Goal: Information Seeking & Learning: Check status

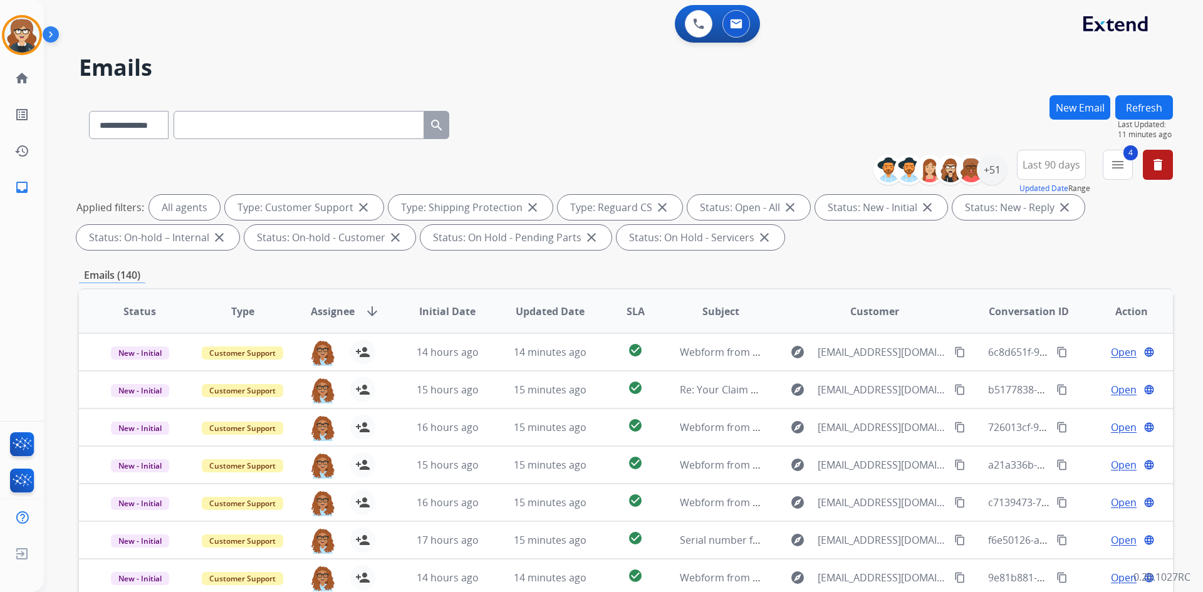
select select "**********"
click at [989, 174] on div "+51" at bounding box center [992, 170] width 30 height 30
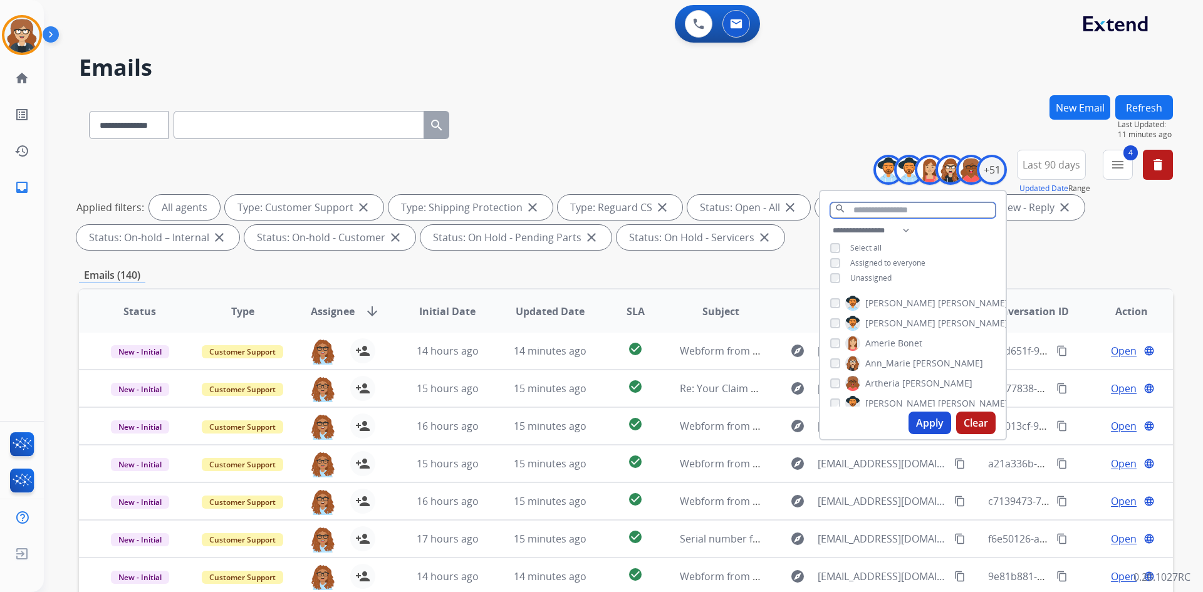
click at [876, 215] on input "text" at bounding box center [912, 210] width 165 height 16
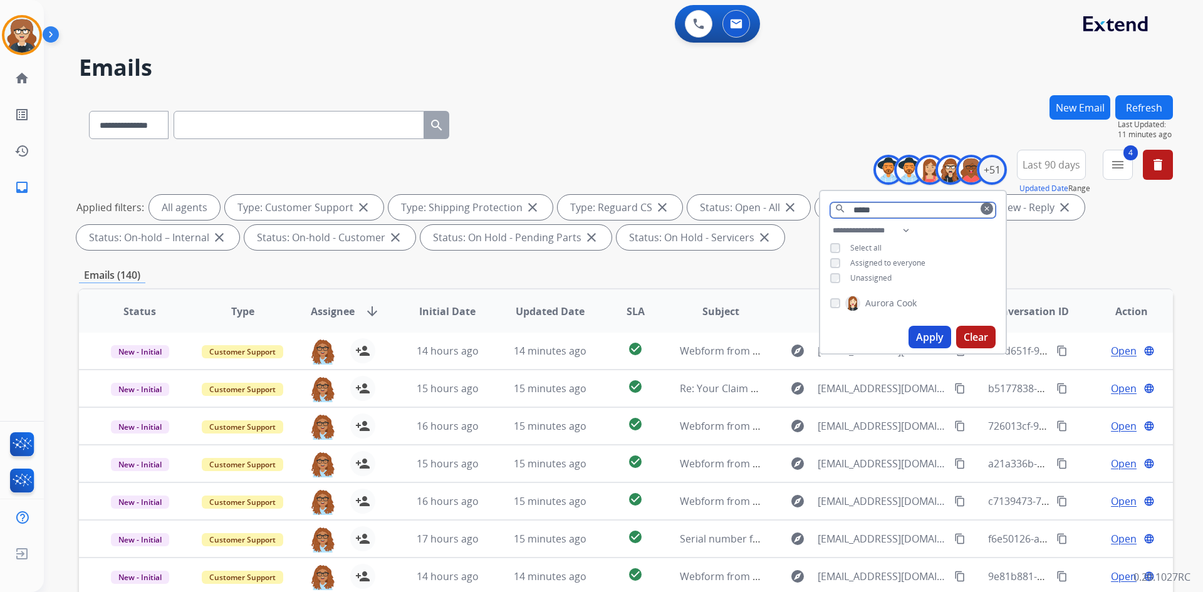
type input "******"
click at [922, 331] on button "Apply" at bounding box center [930, 337] width 43 height 23
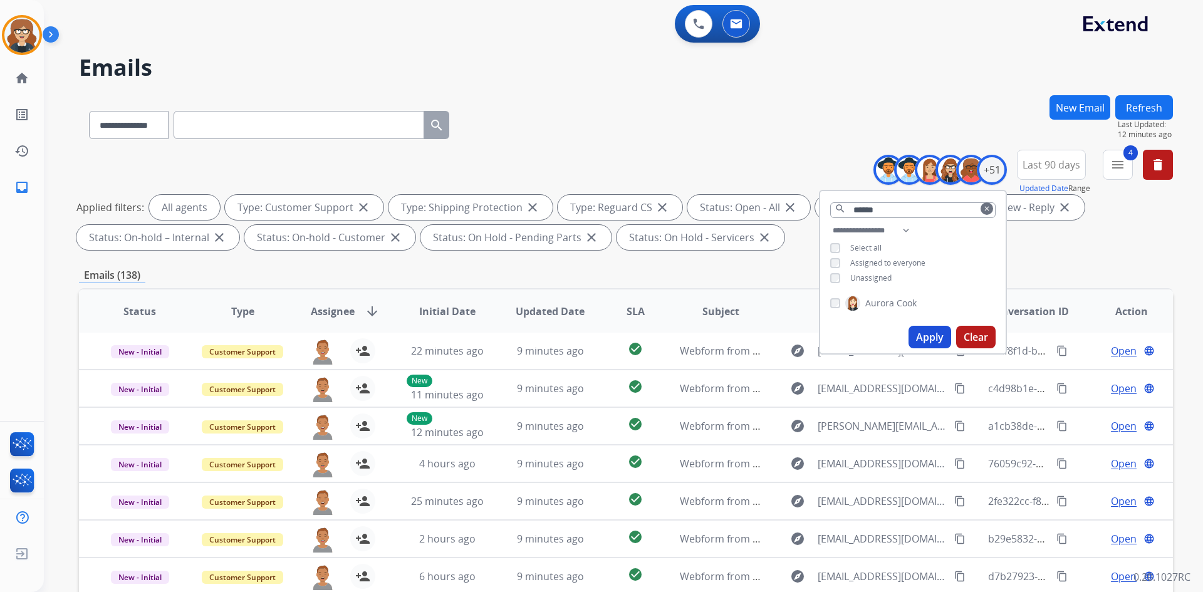
click at [1088, 244] on div "Applied filters: All agents Type: Customer Support close Type: Shipping Protect…" at bounding box center [623, 222] width 1094 height 55
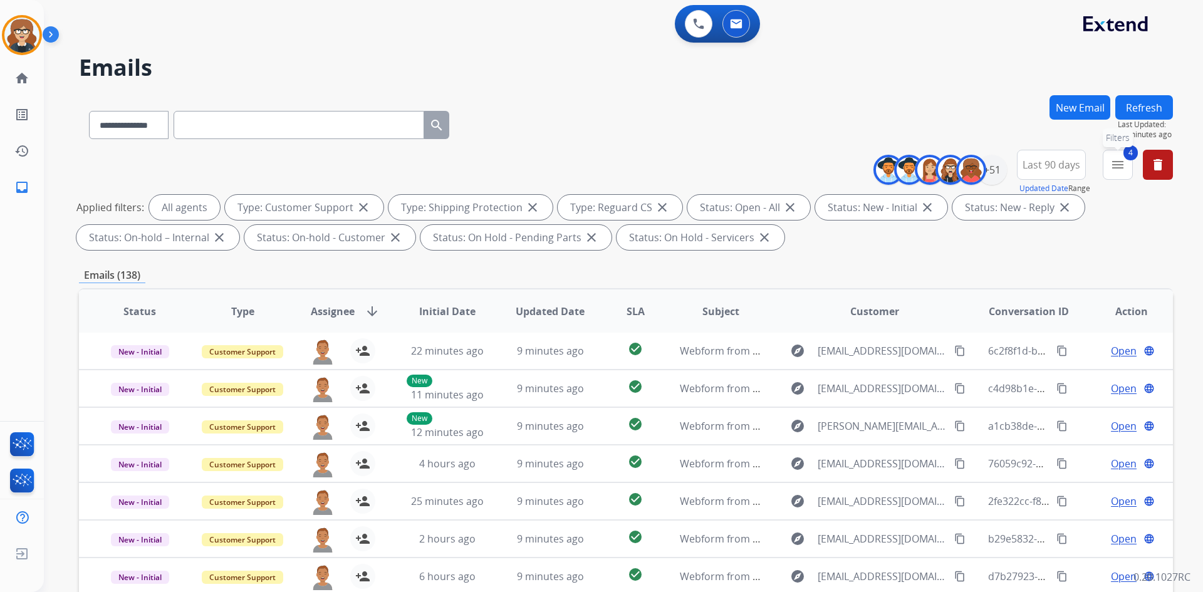
click at [1113, 164] on mat-icon "menu" at bounding box center [1117, 164] width 15 height 15
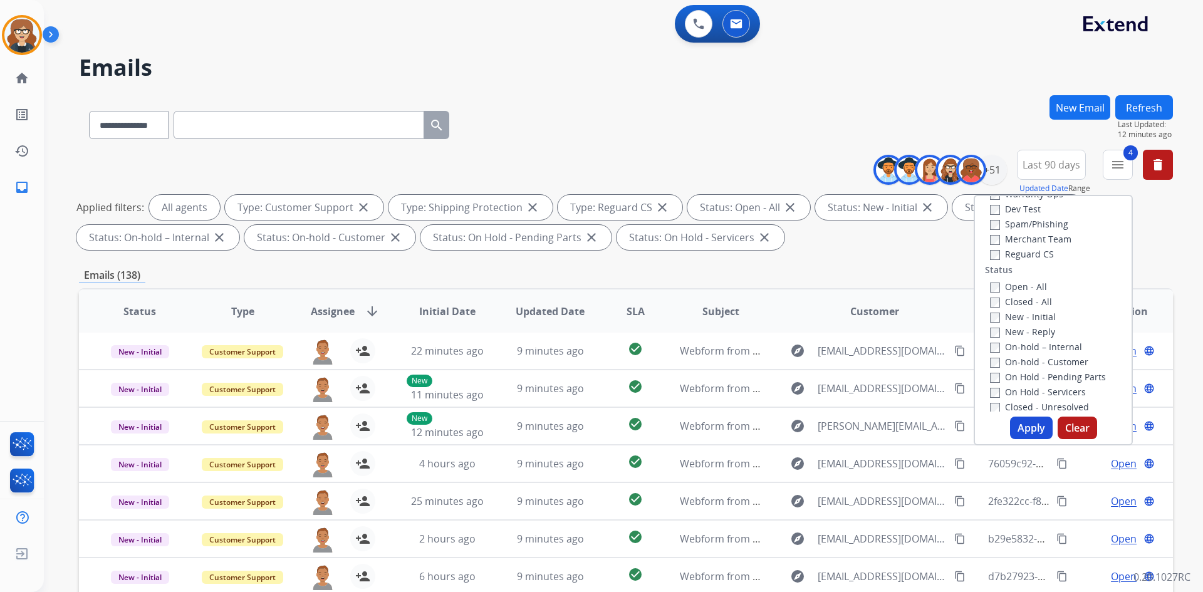
scroll to position [0, 0]
click at [1023, 426] on button "Apply" at bounding box center [1031, 428] width 43 height 23
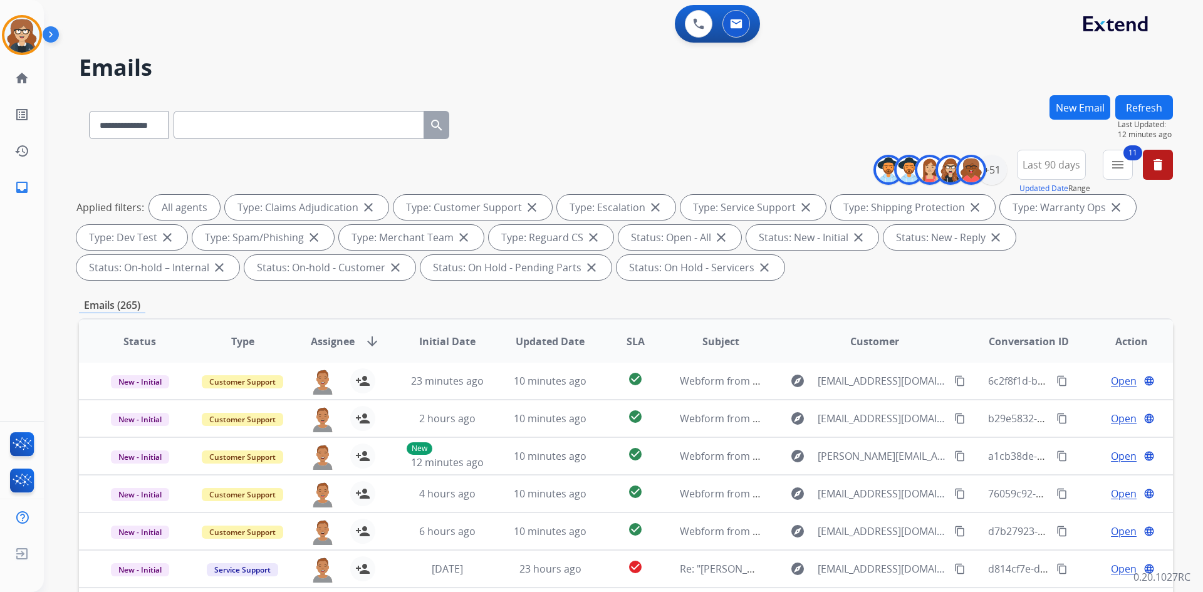
click at [1065, 165] on span "Last 90 days" at bounding box center [1052, 164] width 58 height 5
click at [1046, 212] on div "Custom" at bounding box center [1047, 210] width 69 height 19
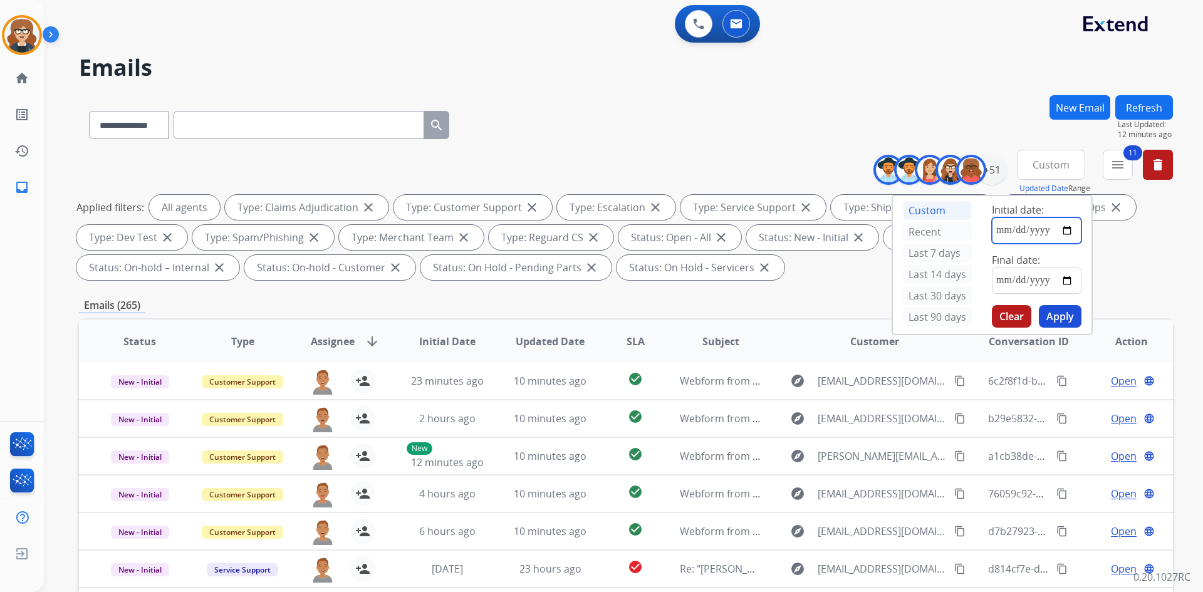
click at [1070, 230] on input "date" at bounding box center [1037, 230] width 90 height 26
type input "**********"
click at [1068, 283] on input "date" at bounding box center [1037, 281] width 90 height 26
type input "**********"
click at [1062, 312] on button "Apply" at bounding box center [1060, 316] width 43 height 23
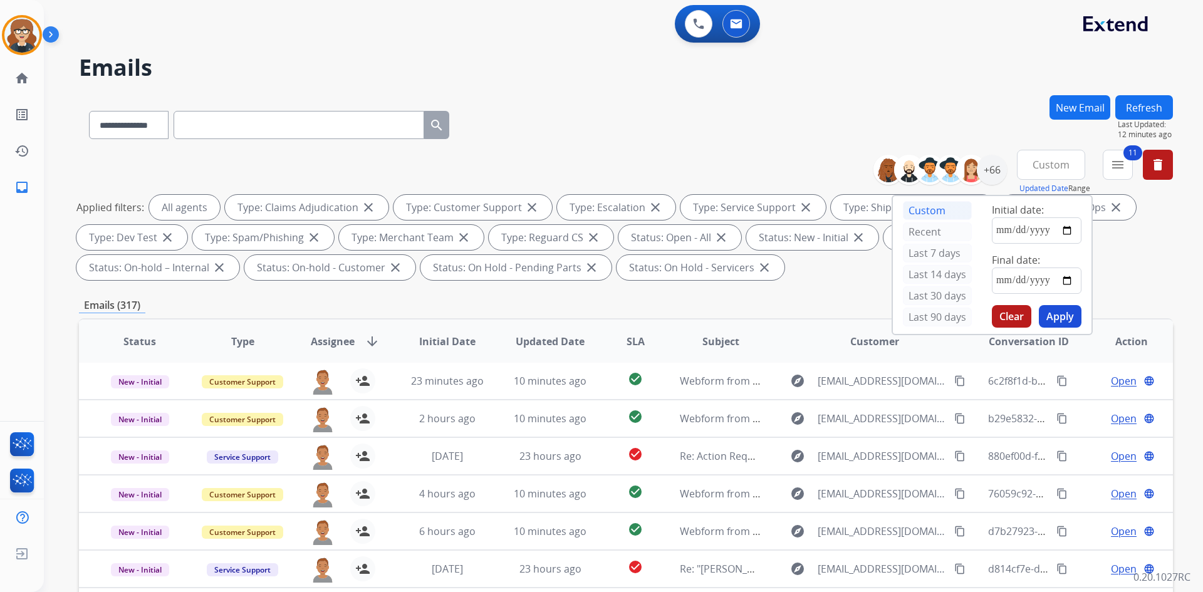
click at [880, 113] on div "**********" at bounding box center [626, 122] width 1094 height 55
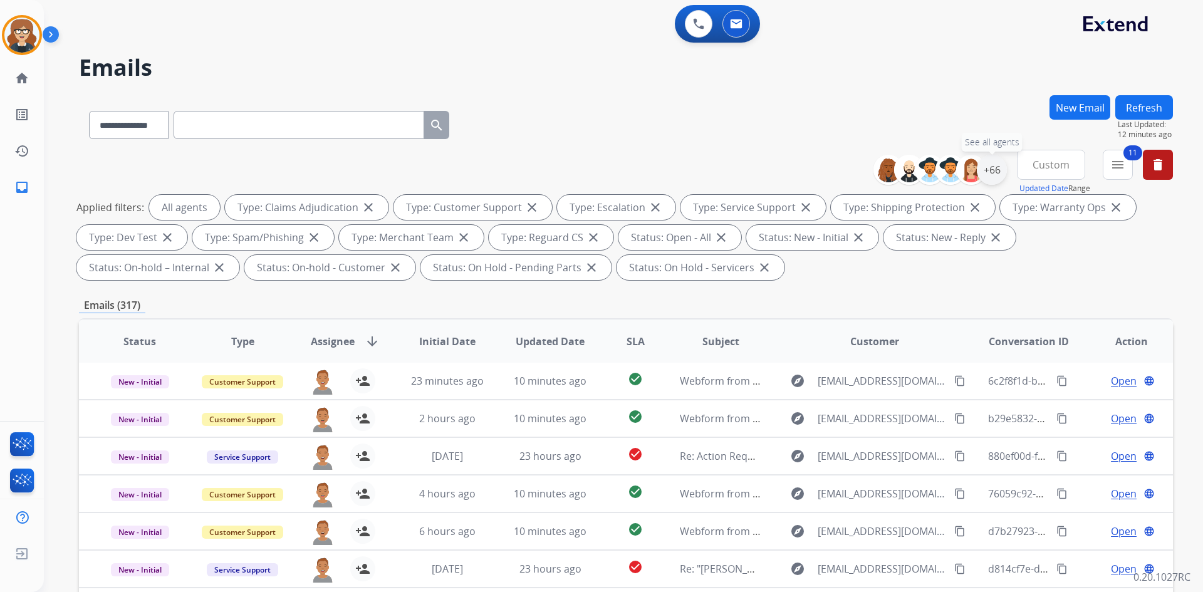
click at [986, 169] on div "+66" at bounding box center [992, 170] width 30 height 30
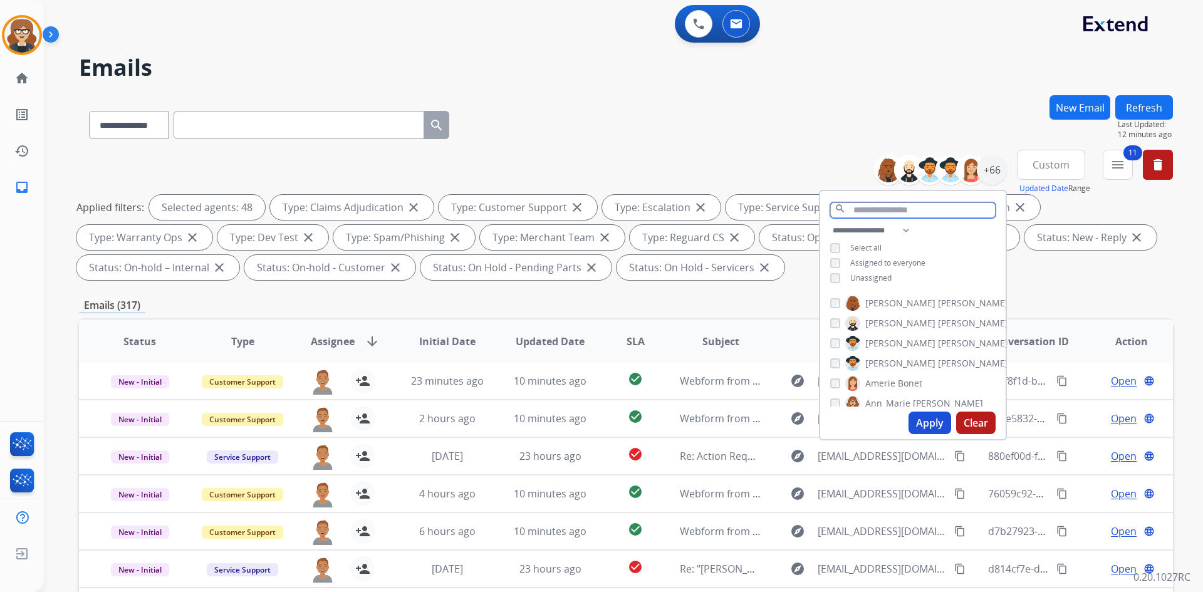
click at [874, 212] on input "text" at bounding box center [912, 210] width 165 height 16
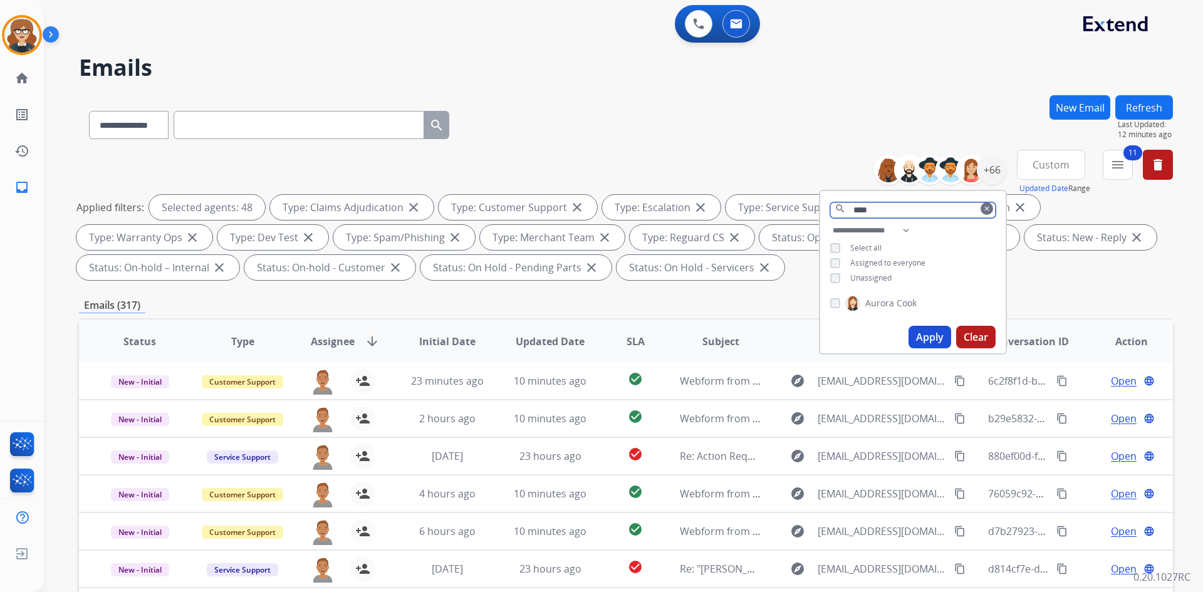
type input "****"
click at [929, 335] on button "Apply" at bounding box center [930, 337] width 43 height 23
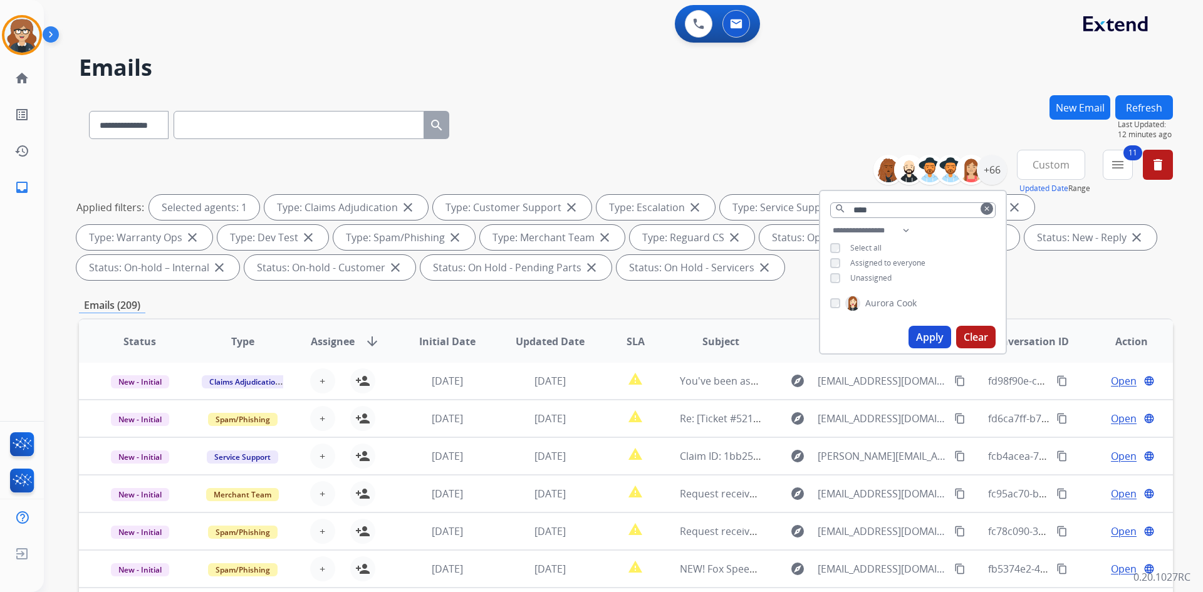
click at [1049, 269] on div "Applied filters: Selected agents: 1 Type: Claims Adjudication close Type: Custo…" at bounding box center [623, 237] width 1094 height 85
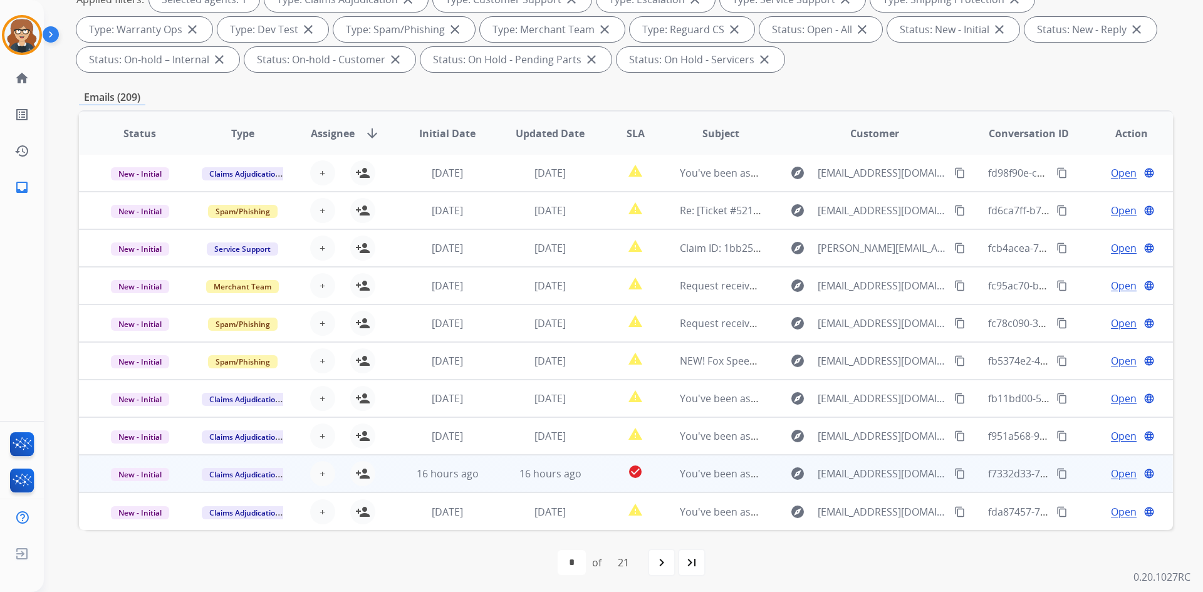
scroll to position [211, 0]
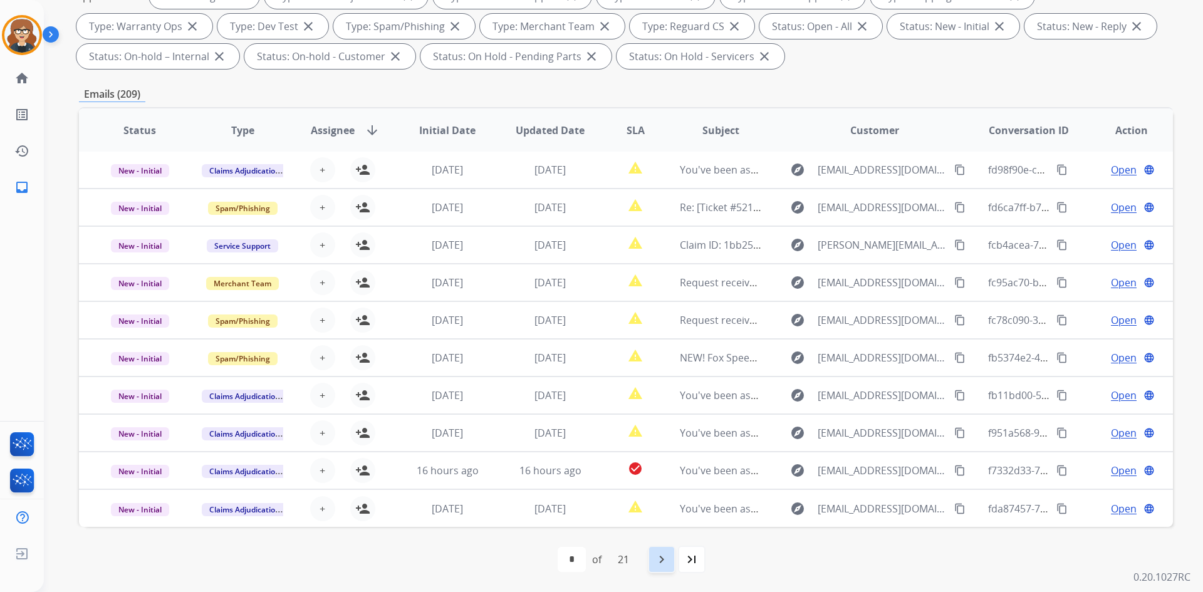
click at [650, 566] on div "navigate_next" at bounding box center [662, 560] width 28 height 28
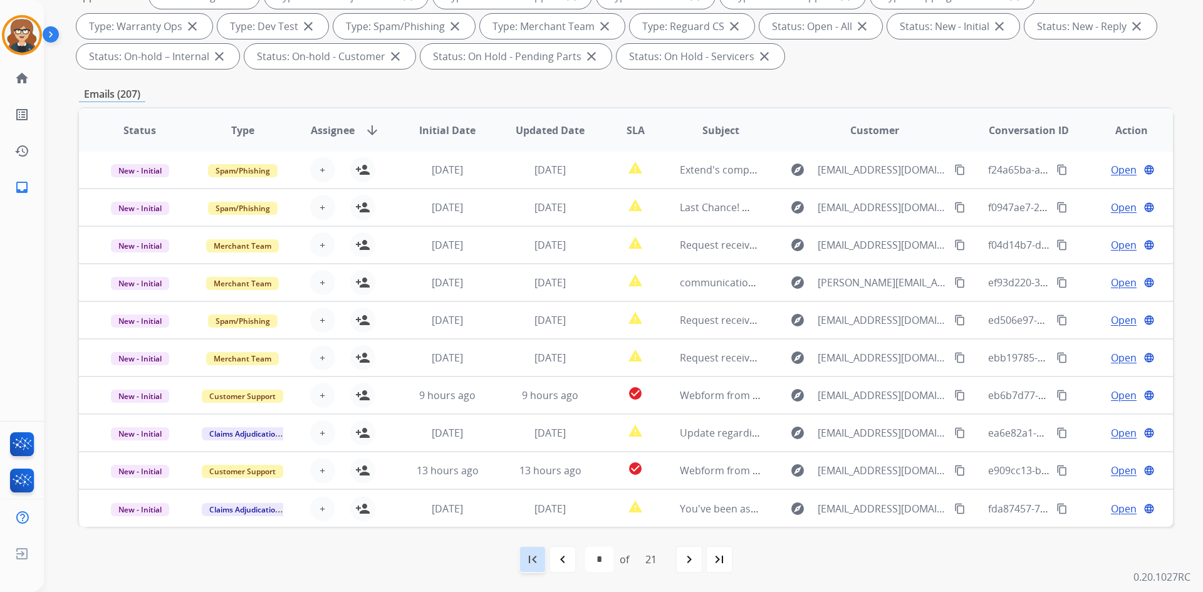
click at [529, 558] on mat-icon "first_page" at bounding box center [532, 559] width 15 height 15
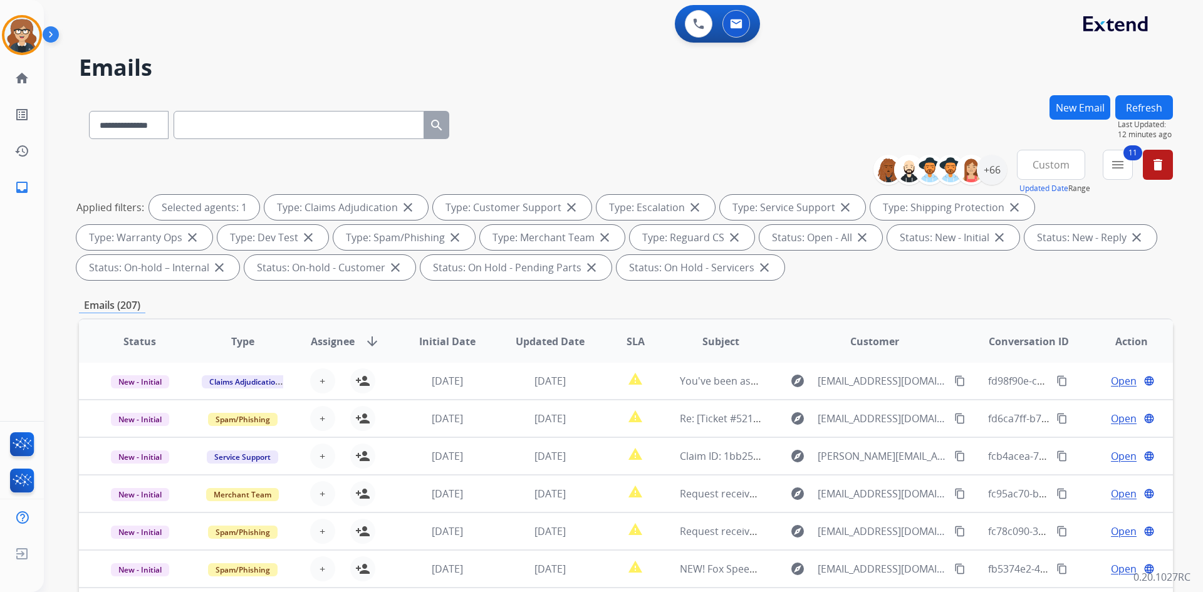
click at [322, 335] on span "Assignee" at bounding box center [333, 341] width 44 height 15
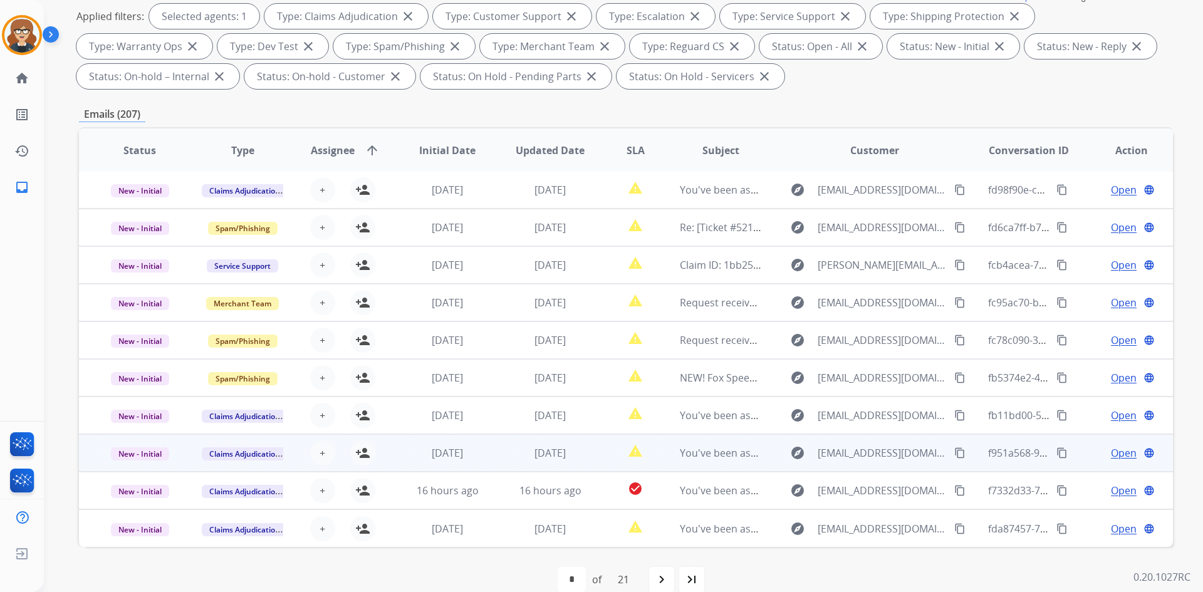
scroll to position [211, 0]
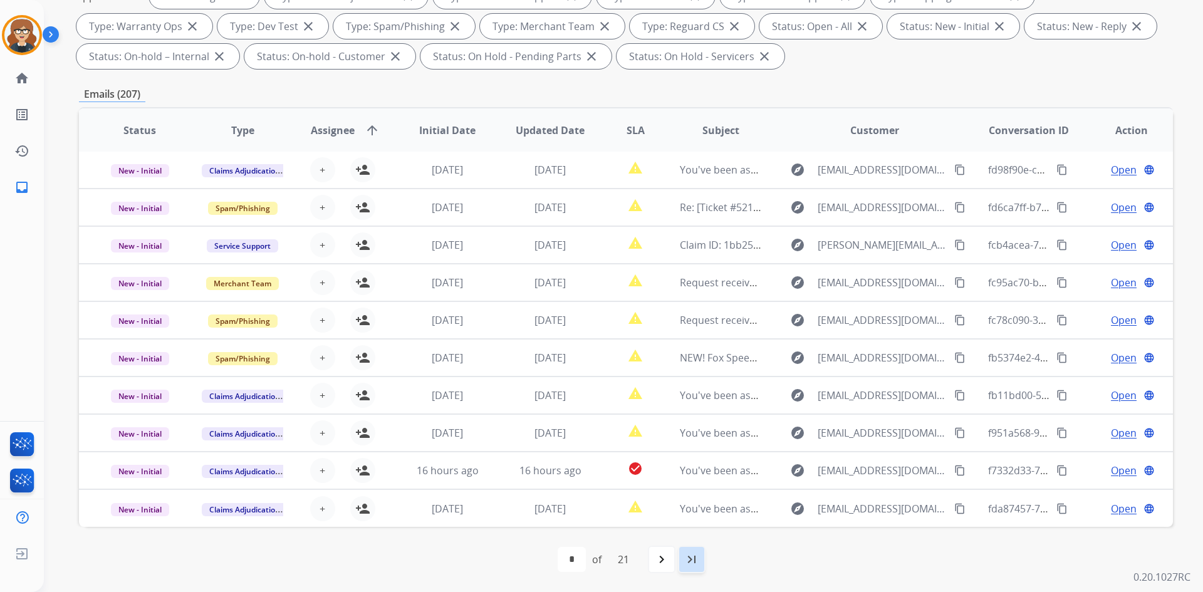
click at [696, 565] on mat-icon "last_page" at bounding box center [691, 559] width 15 height 15
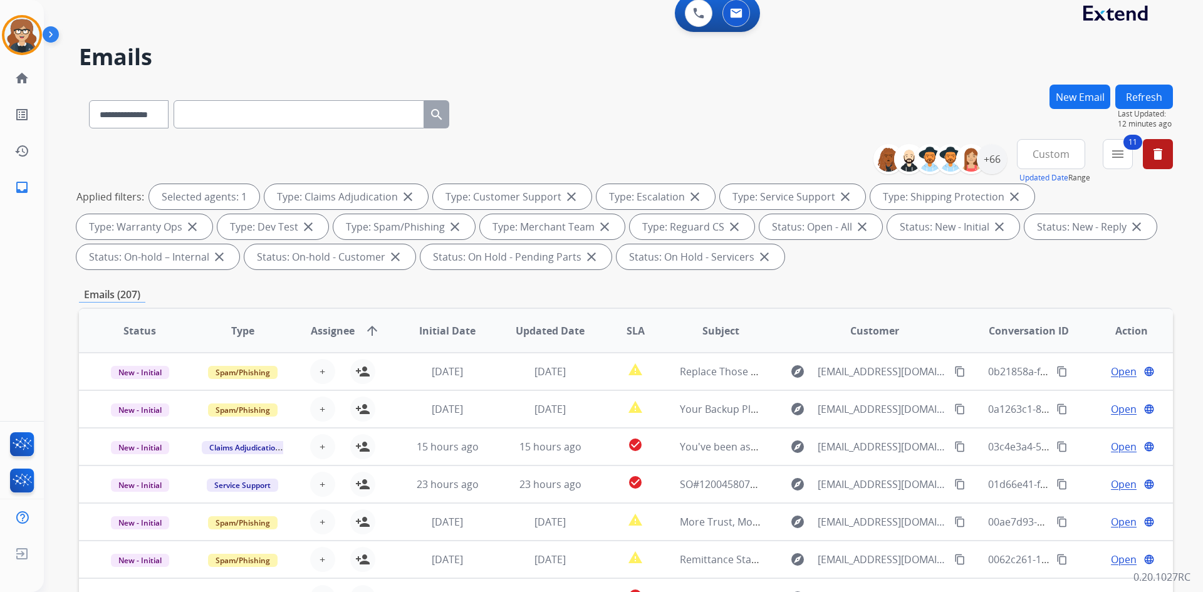
scroll to position [0, 0]
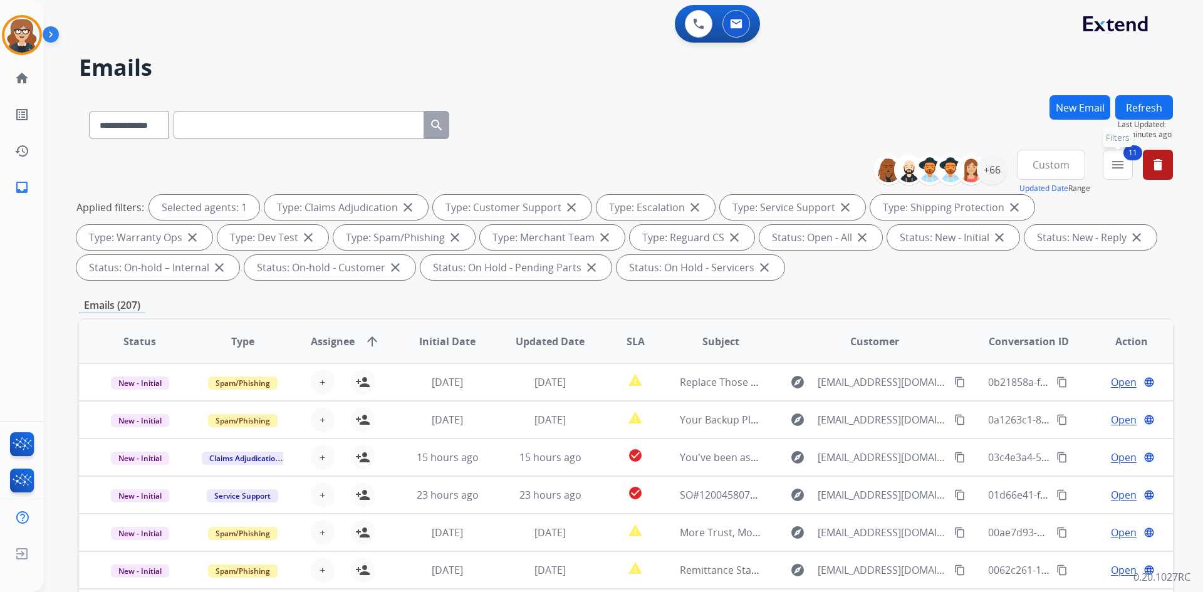
click at [1120, 165] on mat-icon "menu" at bounding box center [1117, 164] width 15 height 15
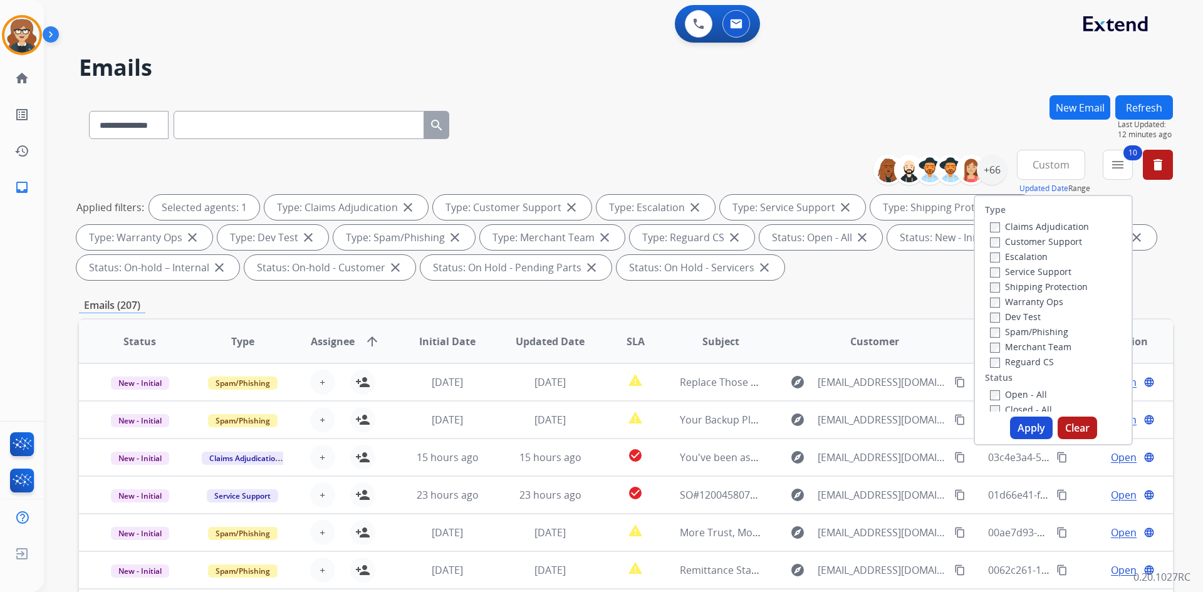
click at [990, 252] on label "Escalation" at bounding box center [1019, 257] width 58 height 12
click at [1028, 424] on button "Apply" at bounding box center [1031, 428] width 43 height 23
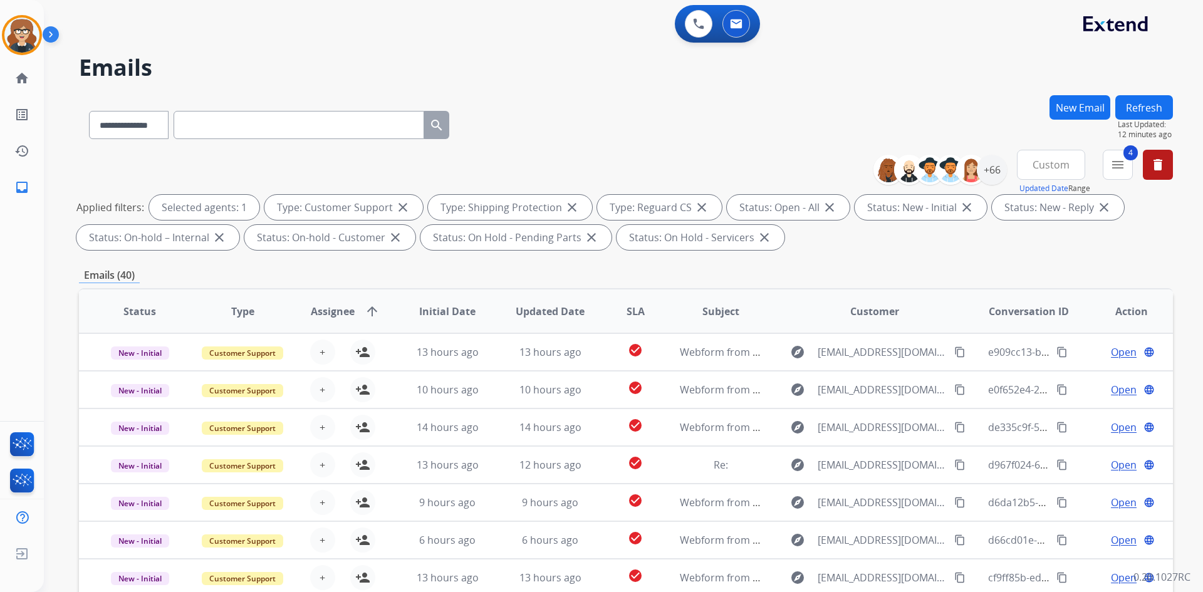
click at [1036, 156] on button "Custom" at bounding box center [1051, 165] width 68 height 30
click at [1043, 319] on div "Last 90 days" at bounding box center [1047, 317] width 69 height 19
click at [988, 127] on div "**********" at bounding box center [626, 122] width 1094 height 55
click at [991, 174] on div "+66" at bounding box center [992, 170] width 30 height 30
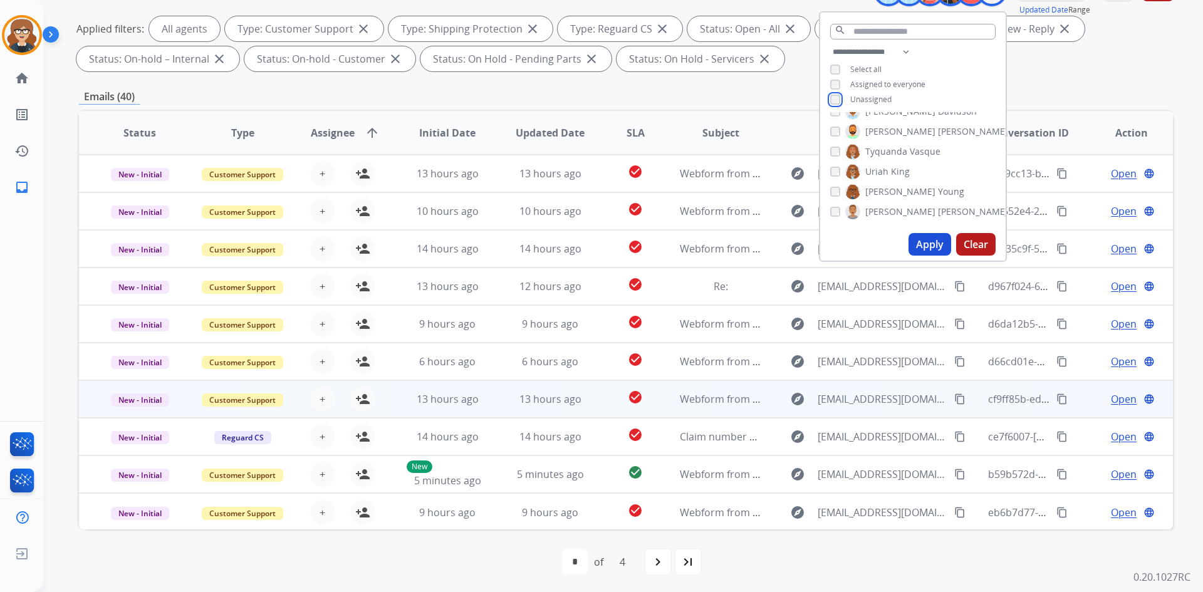
scroll to position [181, 0]
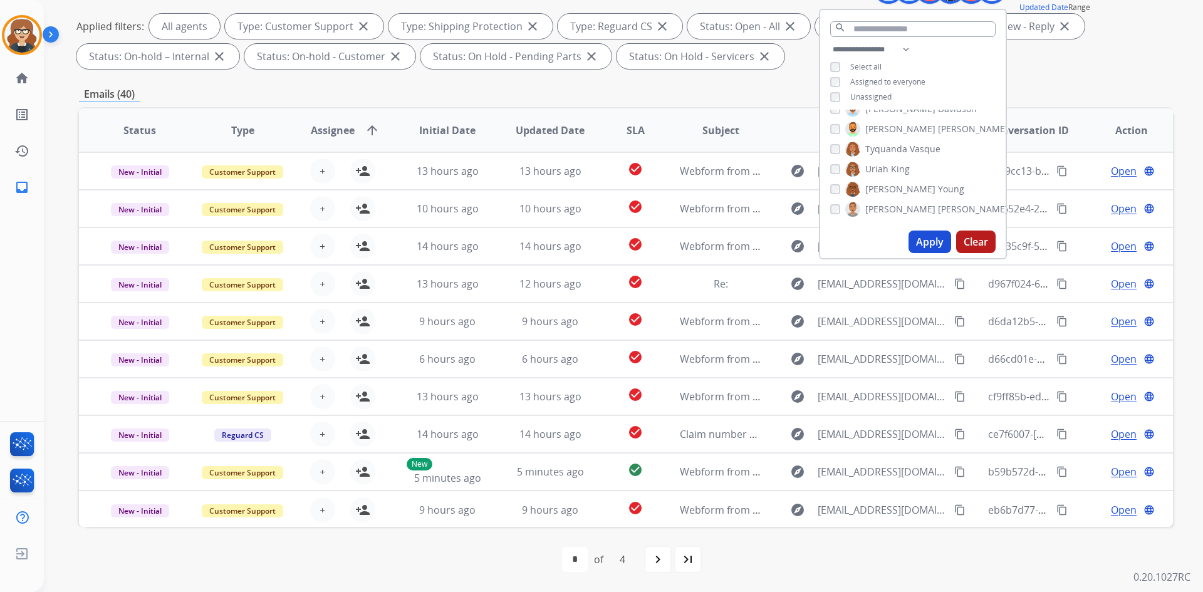
click at [926, 238] on button "Apply" at bounding box center [930, 242] width 43 height 23
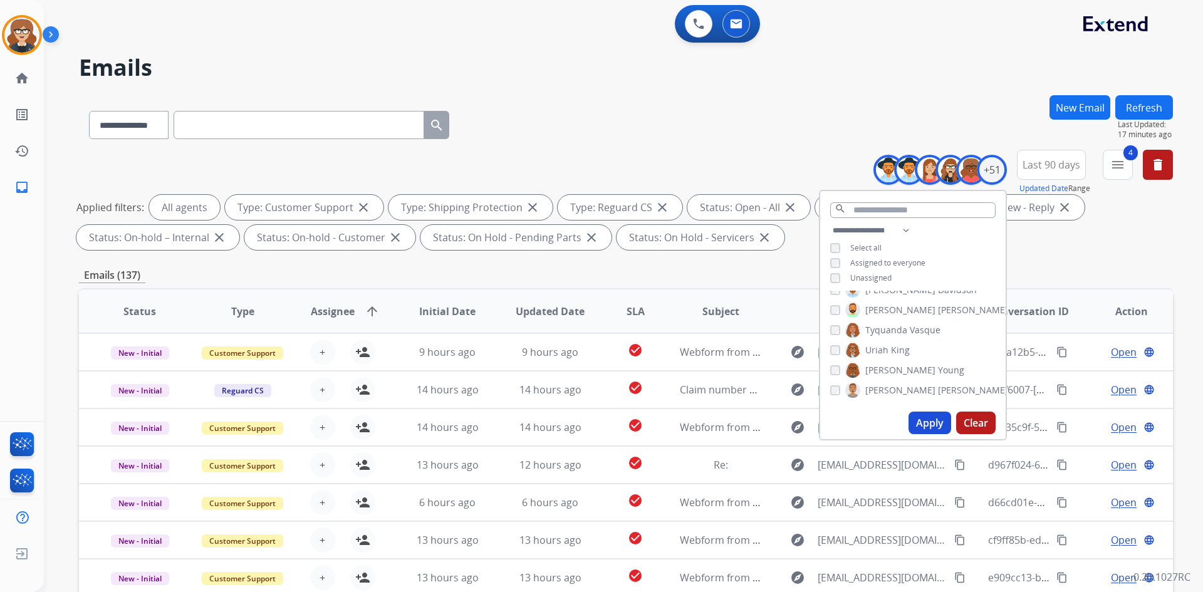
drag, startPoint x: 688, startPoint y: 120, endPoint x: 450, endPoint y: 258, distance: 275.1
click at [687, 120] on div "**********" at bounding box center [626, 122] width 1094 height 55
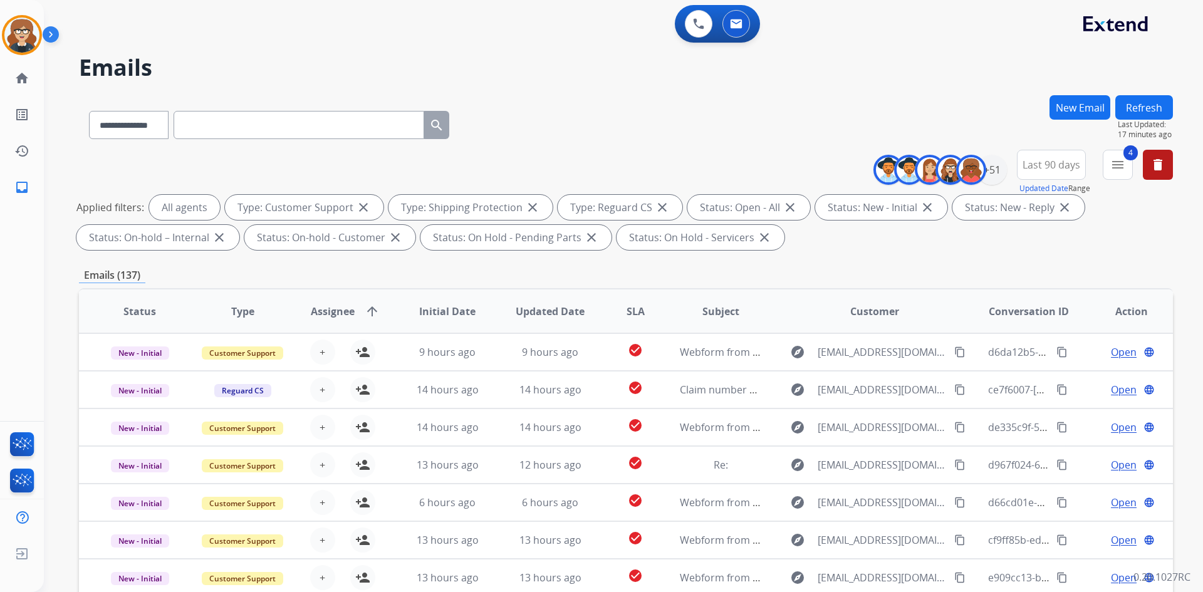
click at [325, 313] on span "Assignee" at bounding box center [333, 311] width 44 height 15
